Goal: Transaction & Acquisition: Book appointment/travel/reservation

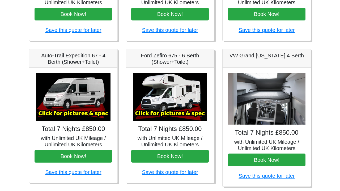
scroll to position [184, 0]
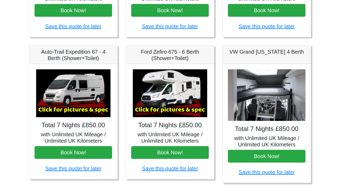
click at [271, 97] on img at bounding box center [267, 95] width 78 height 52
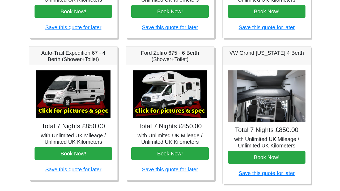
scroll to position [184, 0]
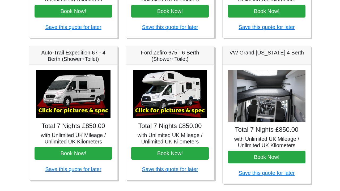
click at [180, 113] on img at bounding box center [170, 94] width 74 height 48
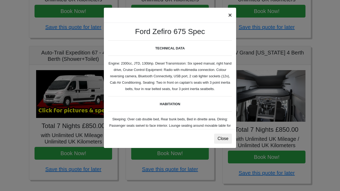
click at [232, 14] on button "×" at bounding box center [230, 15] width 12 height 15
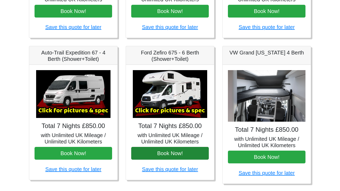
click at [155, 153] on button "Book Now!" at bounding box center [170, 153] width 78 height 13
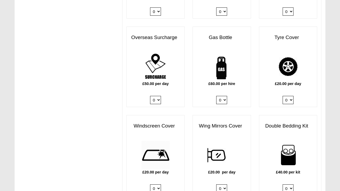
scroll to position [344, 0]
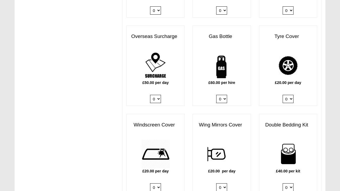
select select "Gas Bottle x QTY 1 @ 60.00 GBP per hire."
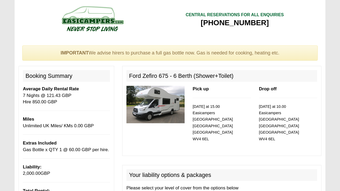
scroll to position [0, 0]
click at [161, 111] on img at bounding box center [155, 104] width 58 height 37
click at [172, 103] on img at bounding box center [155, 104] width 58 height 37
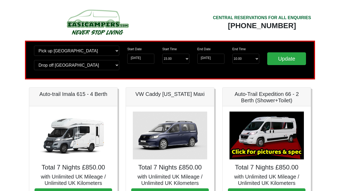
scroll to position [184, 0]
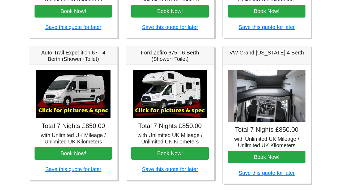
click at [253, 108] on img at bounding box center [267, 96] width 78 height 52
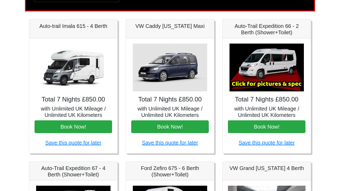
scroll to position [69, 0]
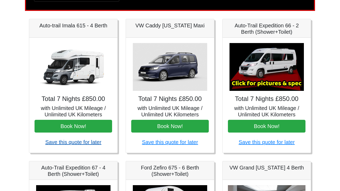
click at [65, 141] on link "Save this quote for later" at bounding box center [73, 142] width 56 height 6
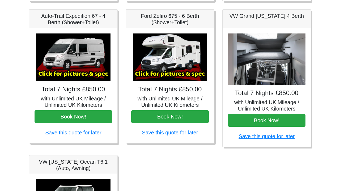
scroll to position [224, 0]
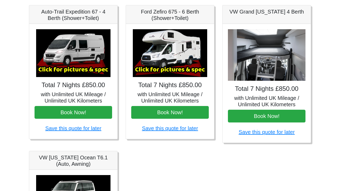
click at [173, 57] on img at bounding box center [170, 53] width 74 height 48
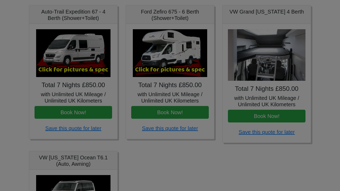
click at [173, 57] on body "CENTRAL RESERVATIONS FOR ALL ENQUIRIES 00 44 ( 0 ) 1942 778899 Easicampers Book…" at bounding box center [170, 41] width 340 height 530
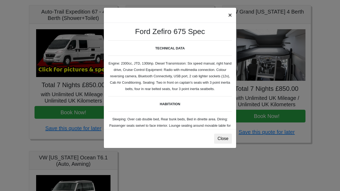
click at [230, 15] on button "×" at bounding box center [230, 15] width 12 height 15
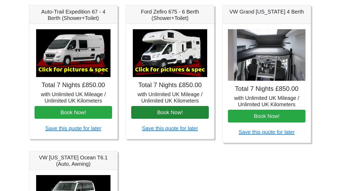
click at [166, 111] on button "Book Now!" at bounding box center [170, 112] width 78 height 13
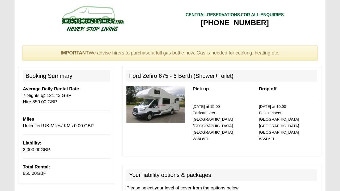
click at [163, 105] on img at bounding box center [155, 104] width 58 height 37
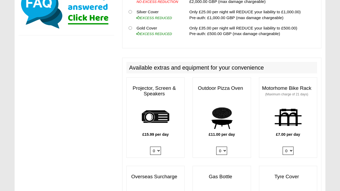
scroll to position [36, 0]
